Goal: Communication & Community: Answer question/provide support

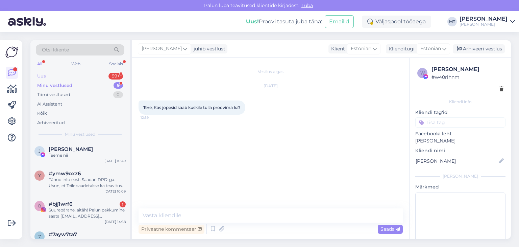
click at [46, 76] on div "Uus 99+" at bounding box center [80, 75] width 89 height 9
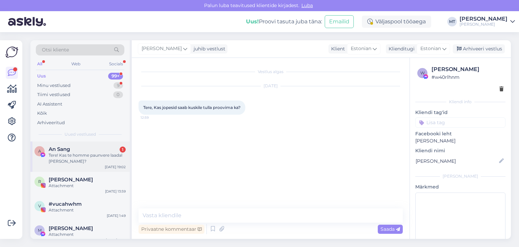
click at [65, 156] on div "Tere! Kas te homme paunvere laadal [PERSON_NAME]?" at bounding box center [87, 158] width 77 height 12
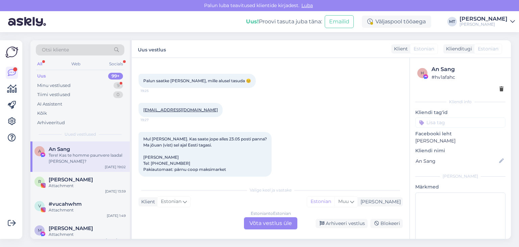
scroll to position [184, 0]
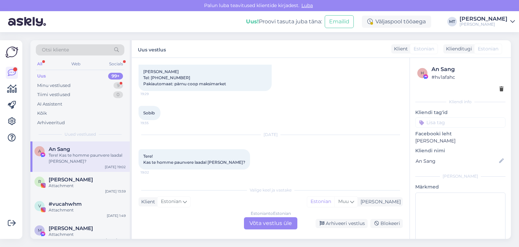
click at [280, 223] on div "Estonian to Estonian Võta vestlus üle" at bounding box center [270, 223] width 53 height 12
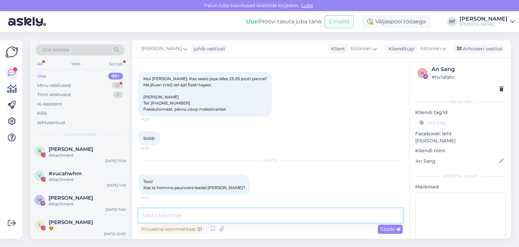
click at [256, 214] on textarea at bounding box center [271, 215] width 264 height 14
type textarea "Tere! Kahjuks me ei [PERSON_NAME]."
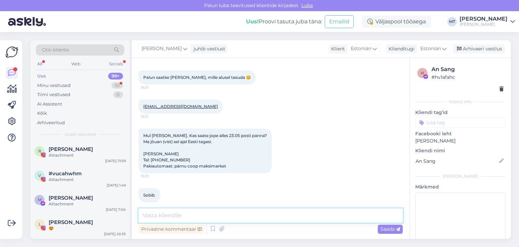
scroll to position [188, 0]
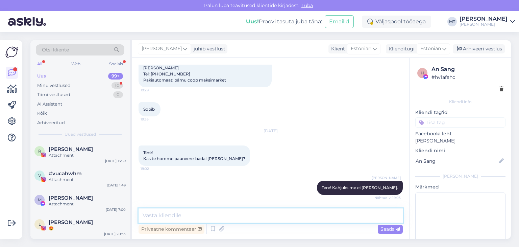
click at [156, 212] on textarea at bounding box center [271, 215] width 264 height 14
click at [146, 216] on textarea at bounding box center [271, 215] width 264 height 14
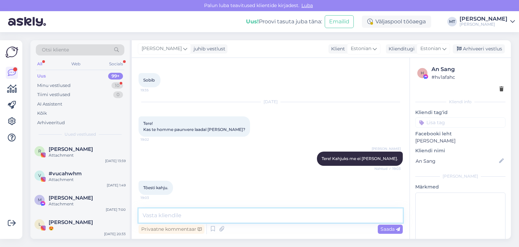
click at [151, 216] on textarea at bounding box center [271, 215] width 264 height 14
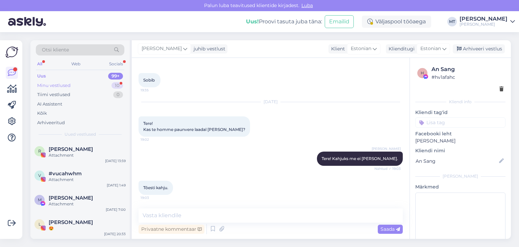
click at [63, 83] on div "Minu vestlused" at bounding box center [53, 85] width 33 height 7
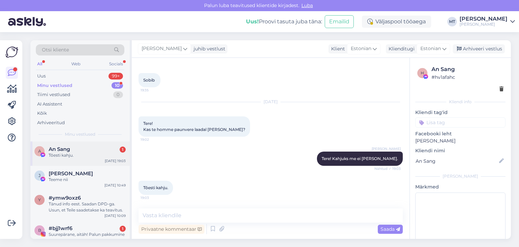
click at [62, 152] on div "Tõesti kahju." at bounding box center [87, 155] width 77 height 6
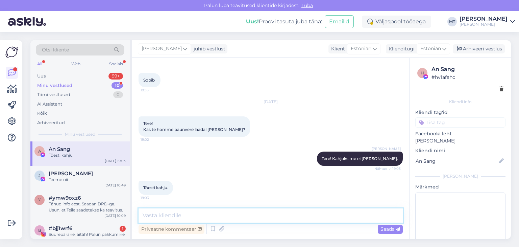
click at [185, 213] on textarea at bounding box center [271, 215] width 264 height 14
click at [155, 213] on textarea at bounding box center [271, 215] width 264 height 14
click at [156, 215] on textarea at bounding box center [271, 215] width 264 height 14
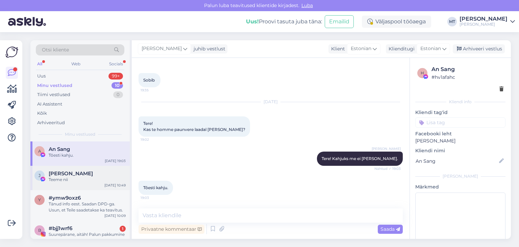
click at [58, 177] on div "Teeme nii" at bounding box center [87, 180] width 77 height 6
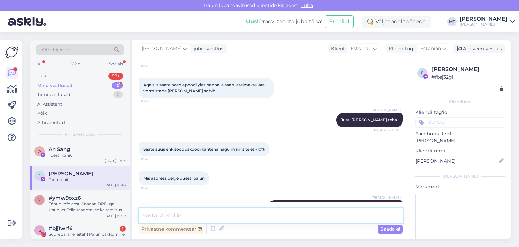
click at [156, 215] on textarea at bounding box center [271, 215] width 264 height 14
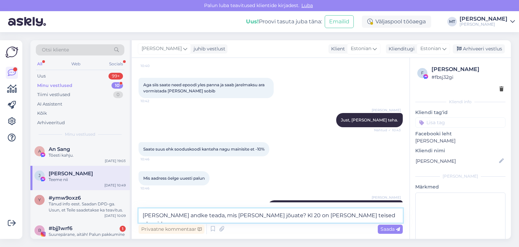
type textarea "[PERSON_NAME] andke teada, mis [PERSON_NAME] jõuate? Kl 20 on [PERSON_NAME] tei…"
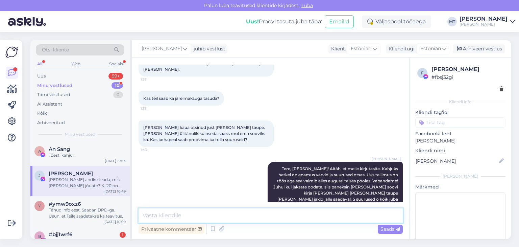
scroll to position [0, 0]
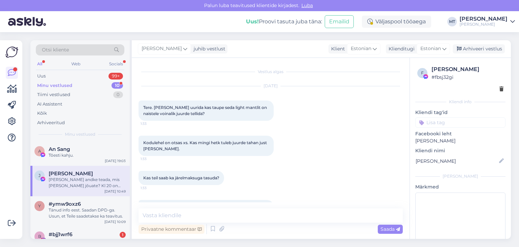
click at [274, 74] on div "Vestlus algas" at bounding box center [271, 72] width 264 height 6
click at [274, 73] on div "Vestlus algas" at bounding box center [271, 72] width 264 height 6
click at [58, 177] on div "[PERSON_NAME] andke teada, mis [PERSON_NAME] jõuate? Kl 20 on [PERSON_NAME] tei…" at bounding box center [87, 183] width 77 height 12
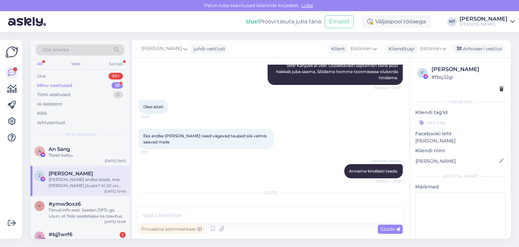
scroll to position [2559, 0]
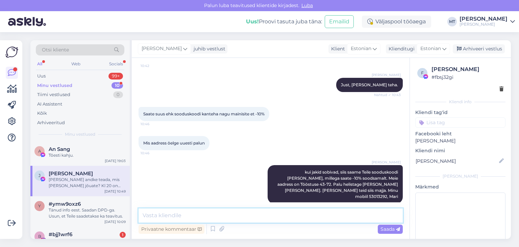
click at [149, 211] on textarea at bounding box center [271, 215] width 264 height 14
click at [148, 214] on textarea at bounding box center [271, 215] width 264 height 14
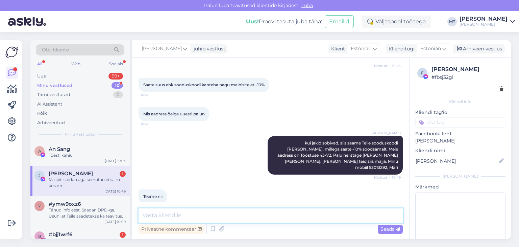
scroll to position [2588, 0]
click at [149, 214] on textarea at bounding box center [271, 215] width 264 height 14
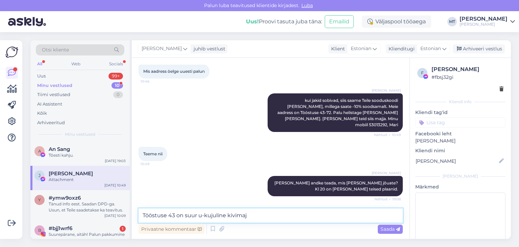
type textarea "Tööstuse 43 on suur u-kujuline kivimaja"
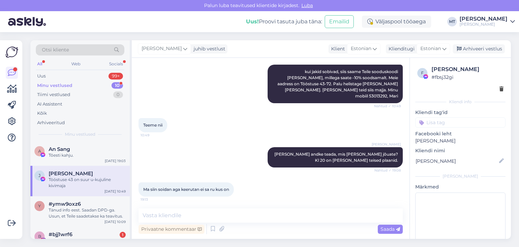
click at [155, 212] on img at bounding box center [152, 225] width 27 height 27
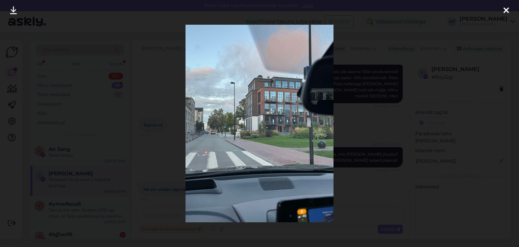
click at [509, 10] on icon at bounding box center [506, 10] width 5 height 9
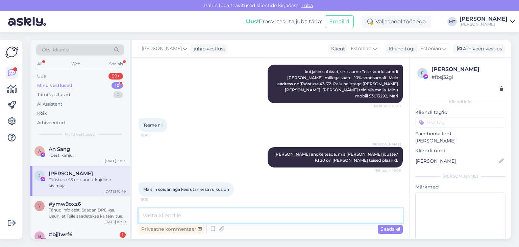
click at [165, 217] on textarea at bounding box center [271, 215] width 264 height 14
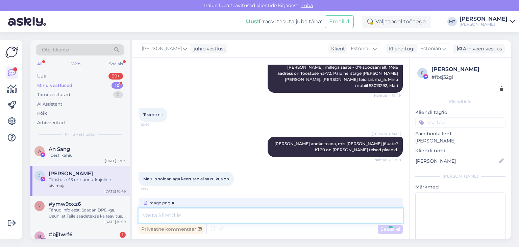
scroll to position [2702, 0]
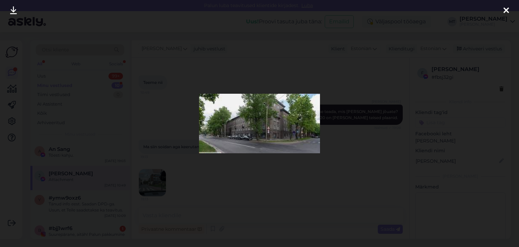
click at [507, 10] on icon at bounding box center [506, 10] width 5 height 9
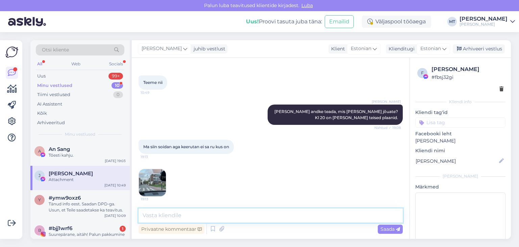
click at [183, 215] on textarea at bounding box center [271, 215] width 264 height 14
type textarea "Kalamaja pargi vastas"
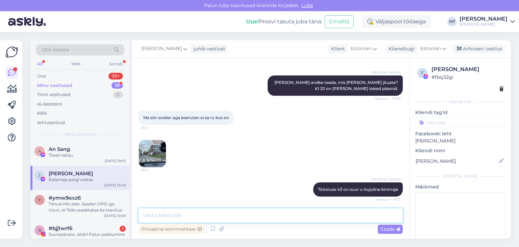
click at [149, 218] on textarea at bounding box center [271, 215] width 264 height 14
type textarea "Tööstuse [PERSON_NAME] nurgal"
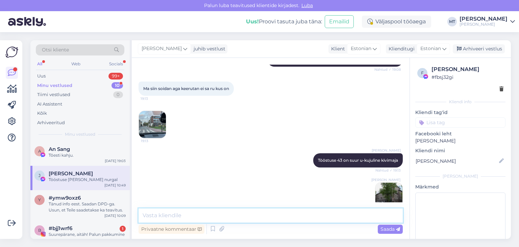
click at [162, 216] on textarea at bounding box center [271, 215] width 264 height 14
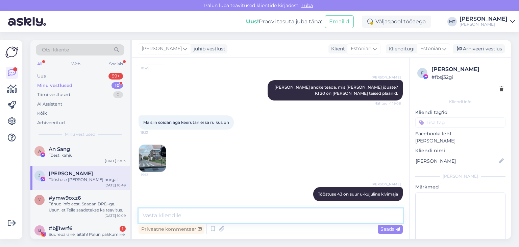
scroll to position [2790, 0]
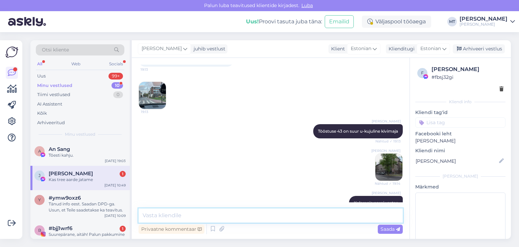
click at [152, 219] on textarea at bounding box center [271, 215] width 264 height 14
click at [217, 216] on textarea "tasuta parkimine Kalamajass, juhul kui ei ole märgitud teisiti" at bounding box center [271, 215] width 264 height 14
type textarea "tasuta parkimine Kalamajas, juhul kui ei ole märgitud teisiti"
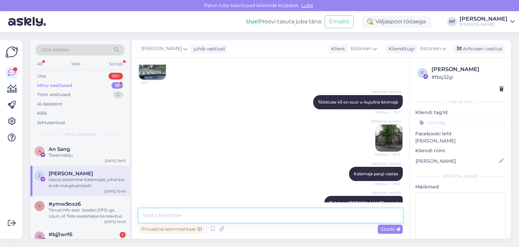
click at [156, 215] on textarea at bounding box center [271, 215] width 264 height 14
click at [148, 219] on textarea at bounding box center [271, 215] width 264 height 14
click at [147, 216] on textarea at bounding box center [271, 215] width 264 height 14
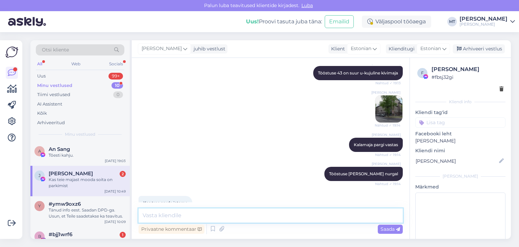
scroll to position [2877, 0]
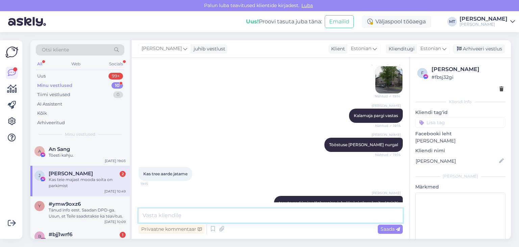
click at [172, 216] on textarea at bounding box center [271, 215] width 264 height 14
click at [144, 218] on textarea at bounding box center [271, 215] width 264 height 14
type textarea "W-klassi ees saab parkida aga see tasuline vist"
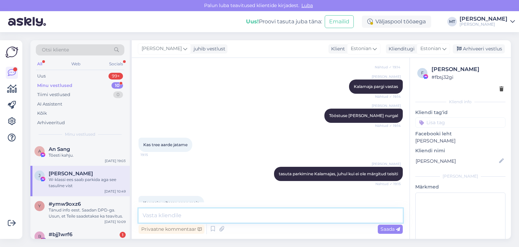
click at [145, 216] on textarea at bounding box center [271, 215] width 264 height 14
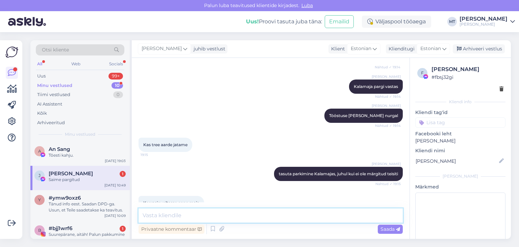
scroll to position [2935, 0]
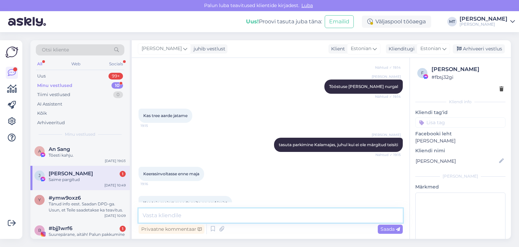
click at [146, 215] on textarea at bounding box center [271, 215] width 264 height 14
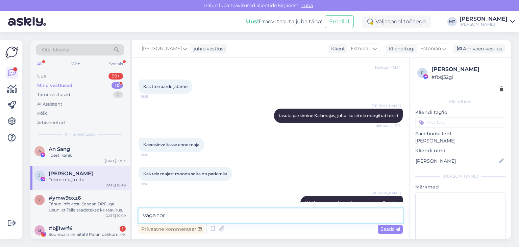
type textarea "Väga tore"
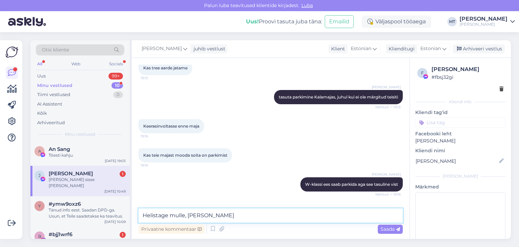
scroll to position [3022, 0]
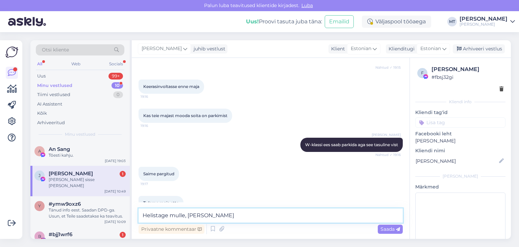
drag, startPoint x: 248, startPoint y: 215, endPoint x: 227, endPoint y: 216, distance: 20.3
click at [227, 216] on textarea "Helistage mulle, [PERSON_NAME]" at bounding box center [271, 215] width 264 height 14
click at [244, 215] on textarea "Helistage mulle, [PERSON_NAME]" at bounding box center [271, 215] width 264 height 14
click at [242, 218] on textarea "Helistage mulle, [PERSON_NAME]" at bounding box center [271, 215] width 264 height 14
type textarea "Helistage mulle, [PERSON_NAME]."
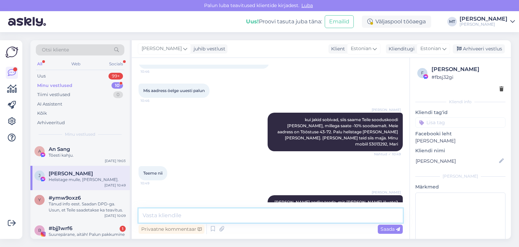
scroll to position [2510, 0]
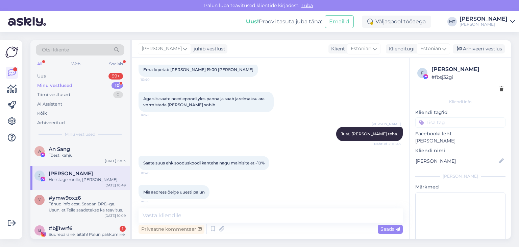
drag, startPoint x: 365, startPoint y: 174, endPoint x: 384, endPoint y: 169, distance: 19.4
click at [384, 218] on span "kui jakid sobivad, siis saame Teile sooduskoodi [PERSON_NAME], millega saate -1…" at bounding box center [339, 232] width 122 height 29
copy span "53013292,"
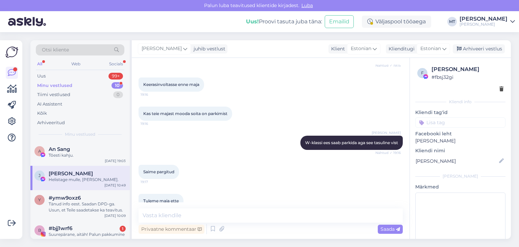
scroll to position [3051, 0]
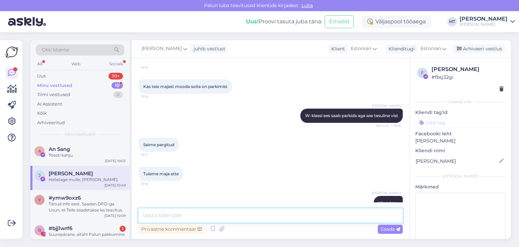
click at [166, 217] on textarea at bounding box center [271, 215] width 264 height 14
paste textarea "53013292,"
type textarea "53013292, Mari"
